Goal: Task Accomplishment & Management: Manage account settings

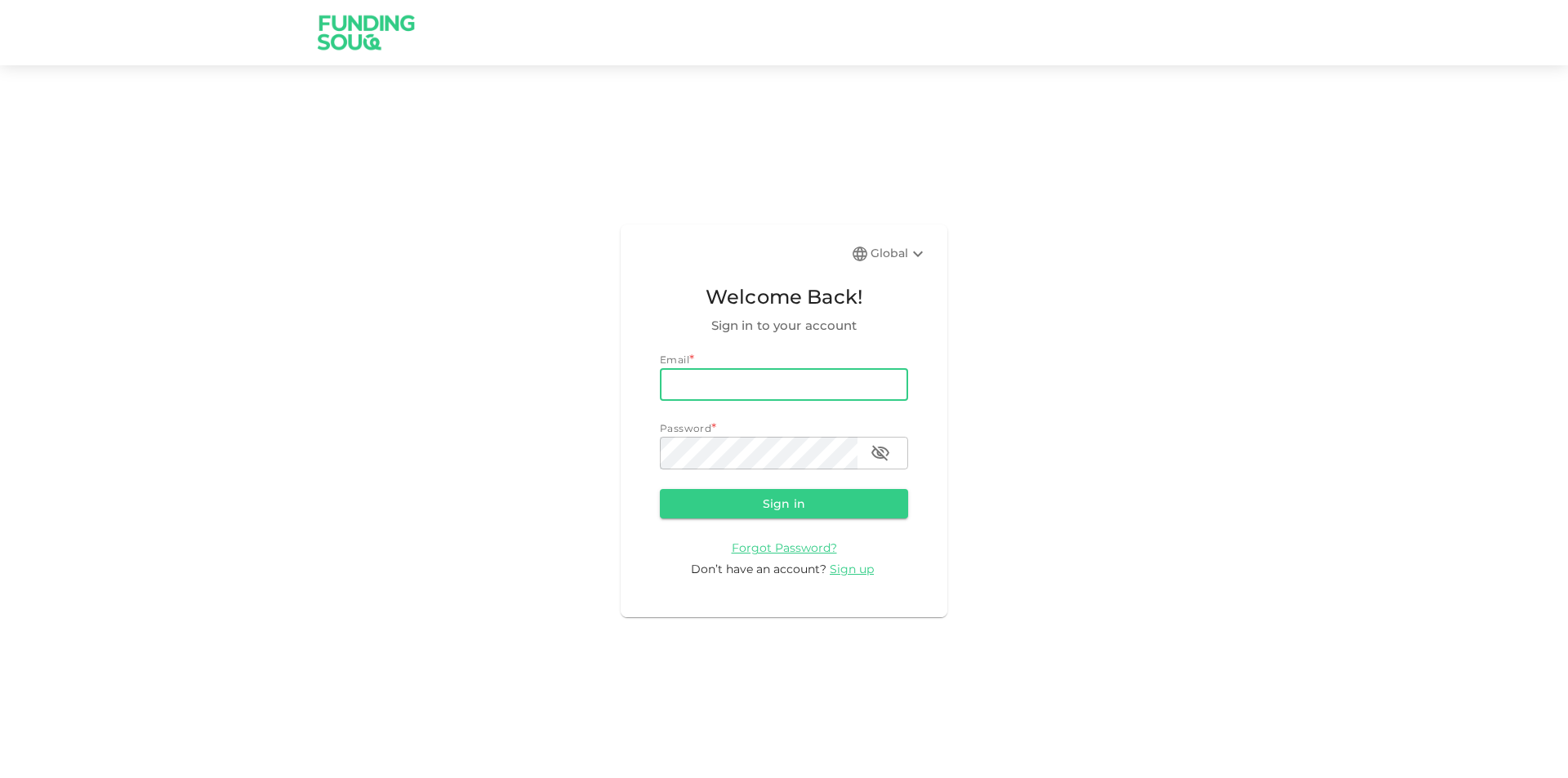
type input "[PERSON_NAME][EMAIL_ADDRESS][PERSON_NAME][DOMAIN_NAME]"
click at [659, 489] on button "Sign in" at bounding box center [783, 503] width 248 height 29
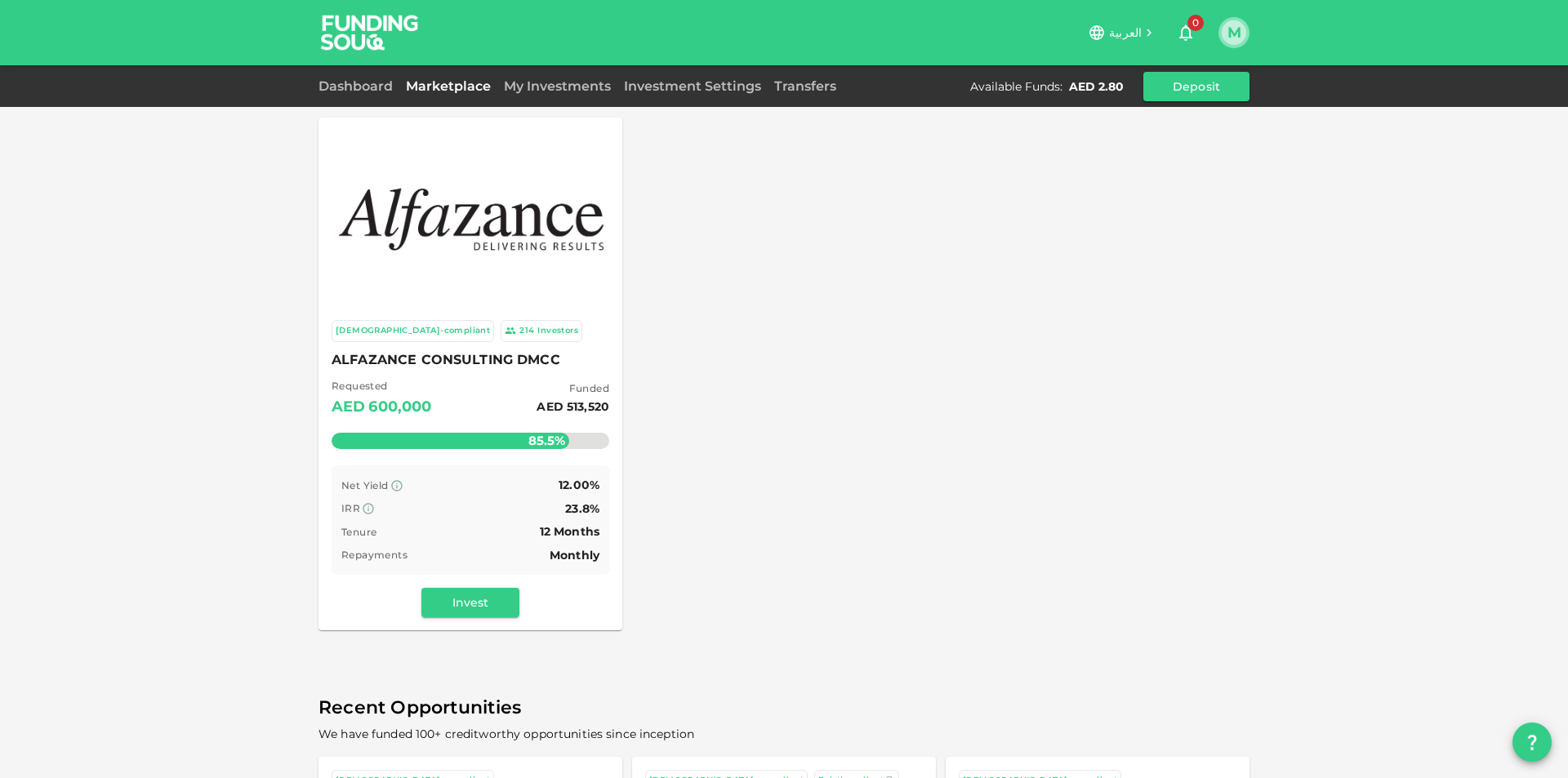
click at [1235, 43] on button "M" at bounding box center [1233, 32] width 24 height 24
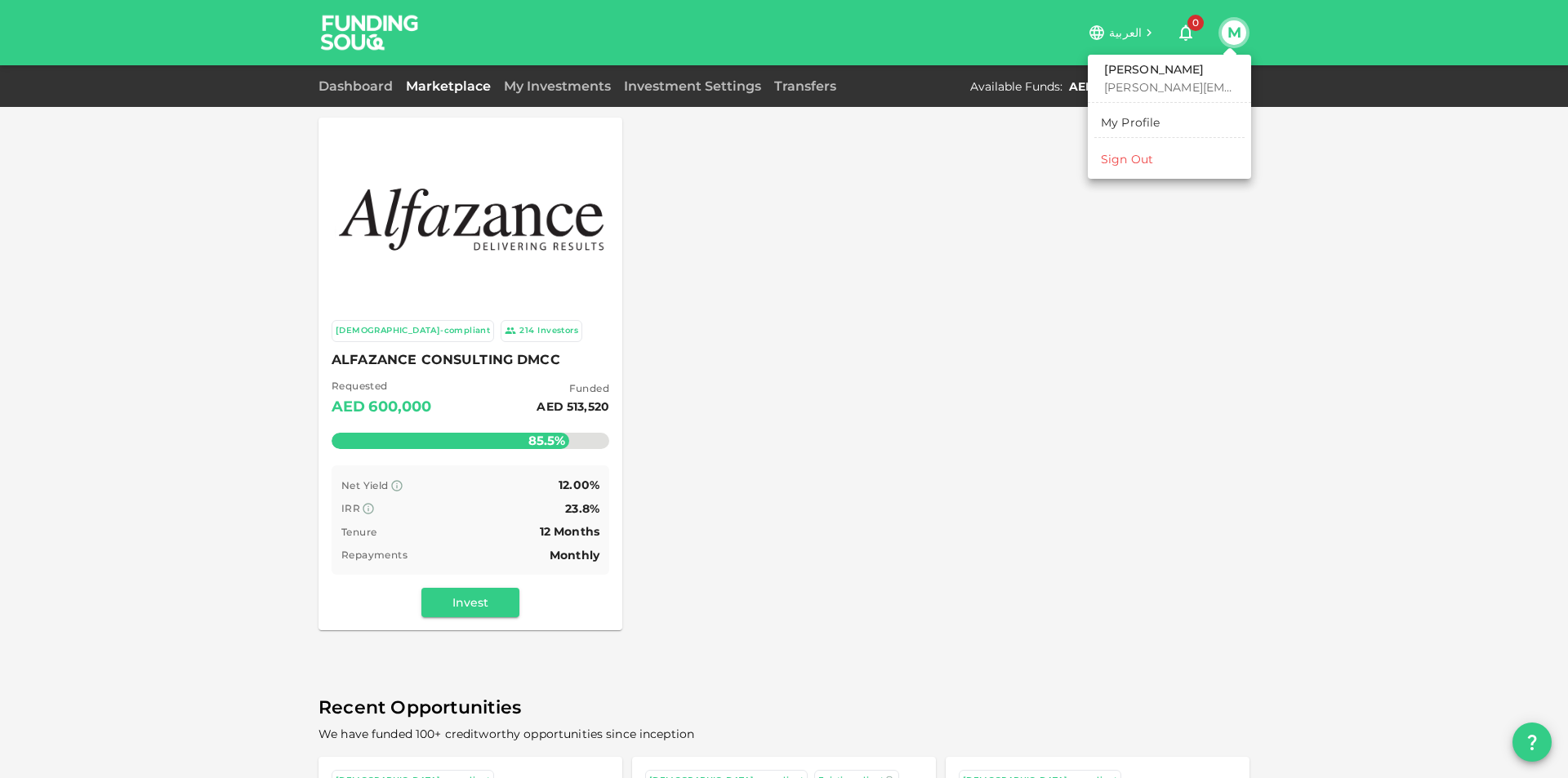
click at [1164, 160] on li "Sign Out" at bounding box center [1169, 159] width 150 height 26
